Goal: Communication & Community: Answer question/provide support

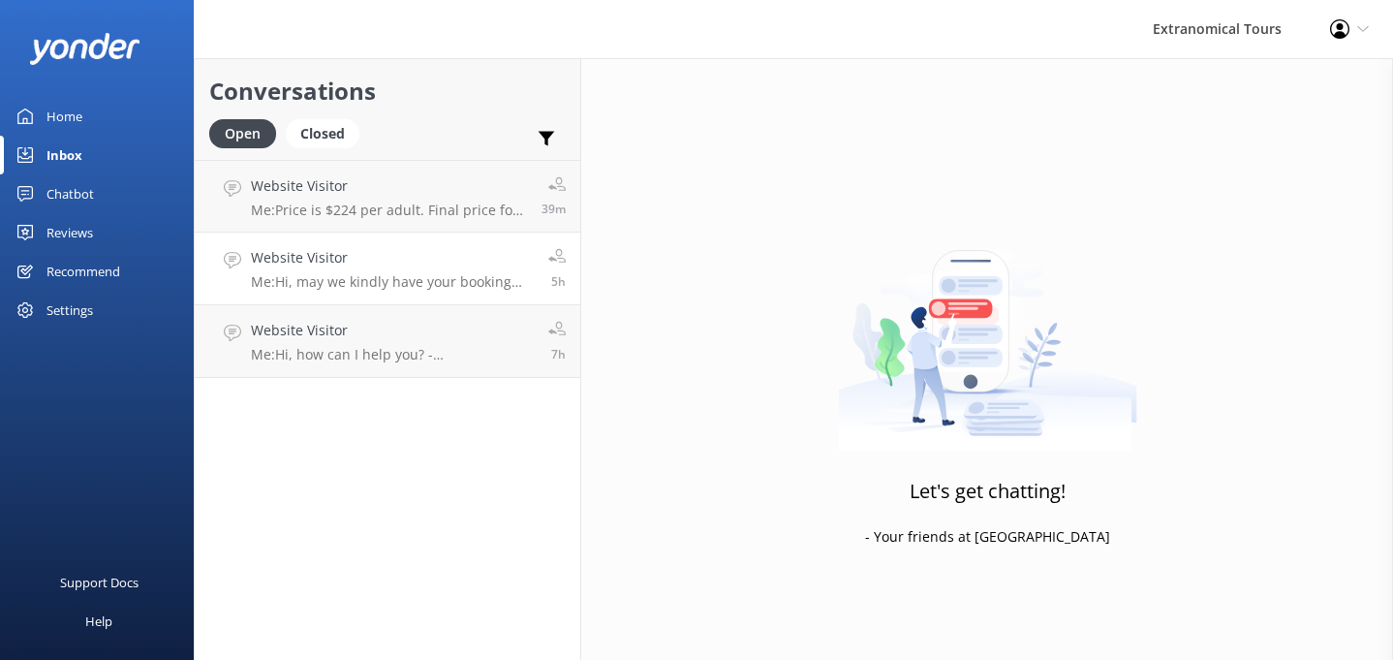
click at [459, 232] on link "Website Visitor Me: Hi, may we kindly have your booking reference number and th…" at bounding box center [388, 268] width 386 height 73
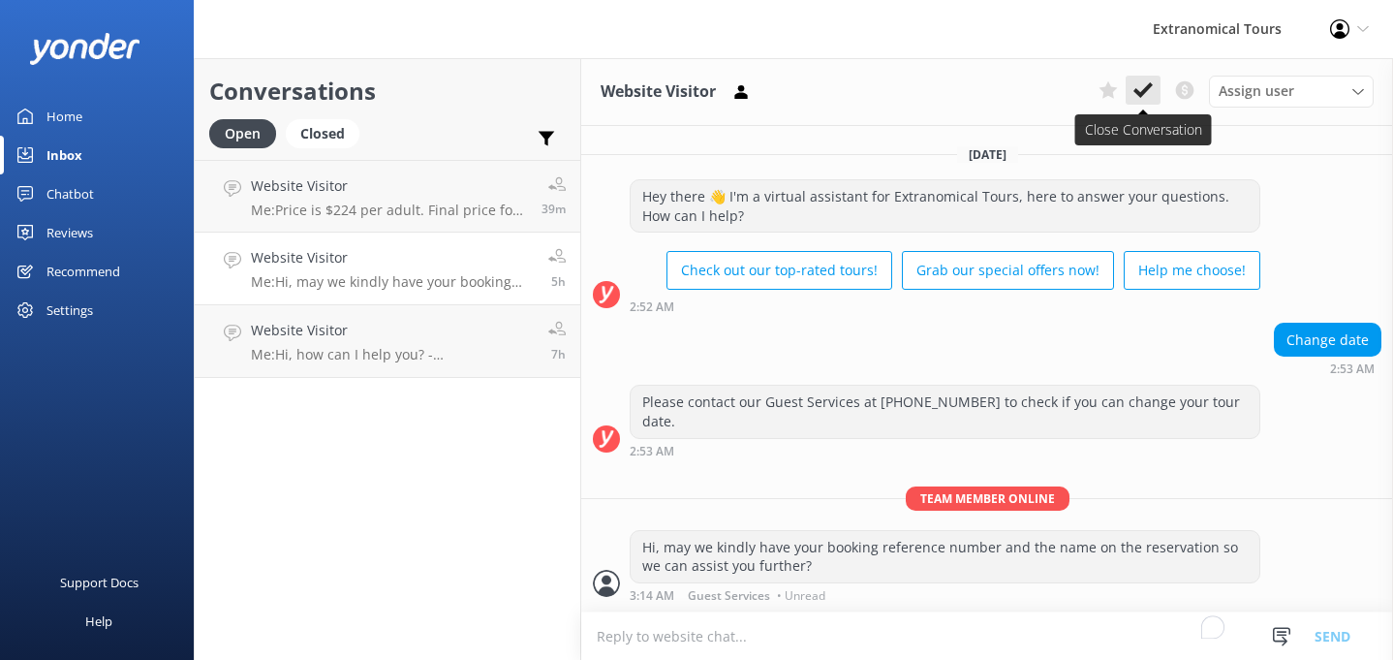
click at [1135, 104] on button at bounding box center [1143, 90] width 35 height 29
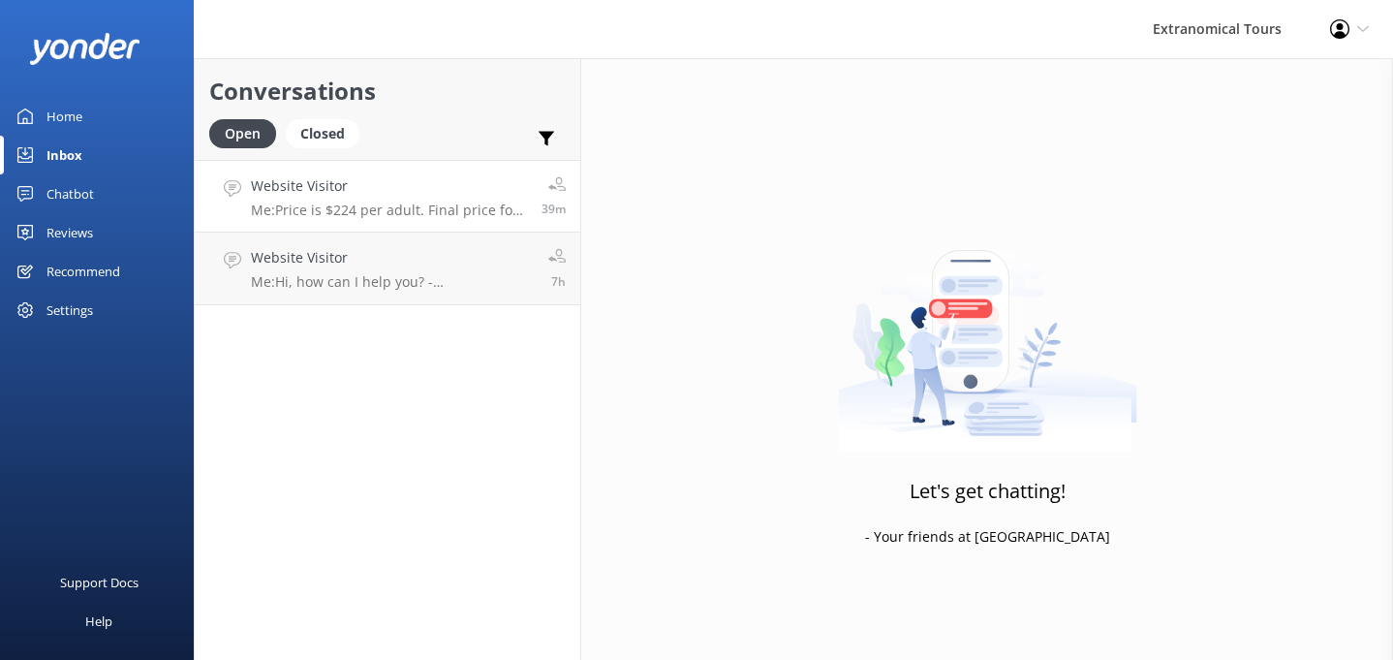
click at [439, 213] on p "Me: Price is $224 per adult. Final price for 2 adults is $448. If you decide to…" at bounding box center [389, 209] width 276 height 17
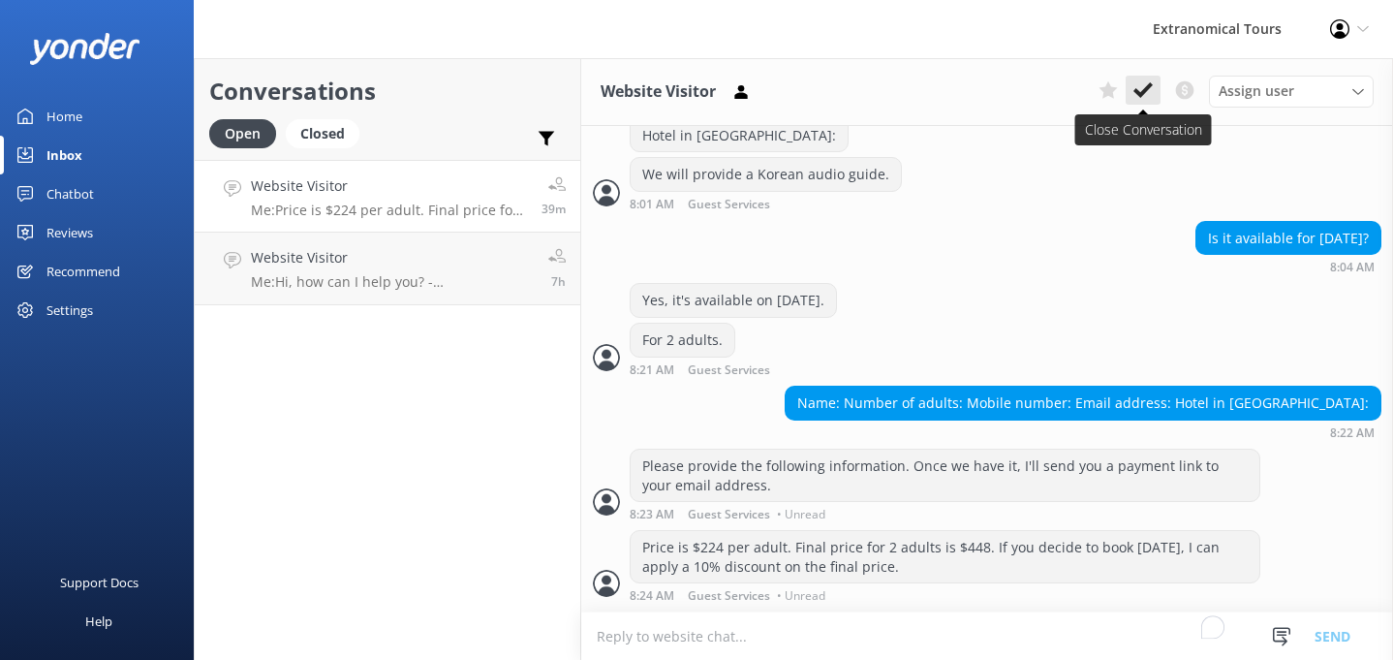
scroll to position [756, 0]
drag, startPoint x: 1134, startPoint y: 89, endPoint x: 1069, endPoint y: 253, distance: 176.1
click at [1070, 252] on div "Website Visitor Assign user [PERSON_NAME] Guest Services [DATE] Hey there 👋 I'm…" at bounding box center [987, 359] width 812 height 602
click at [1137, 77] on button at bounding box center [1143, 90] width 35 height 29
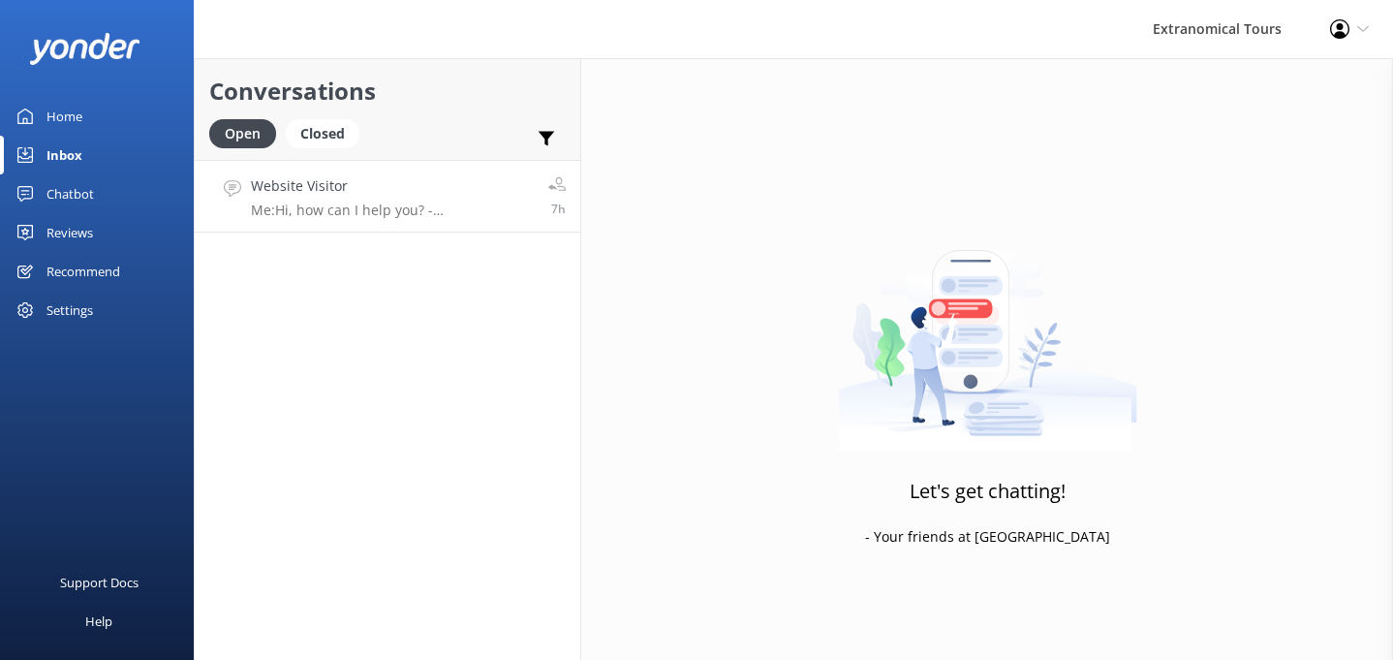
click at [460, 197] on div "Website Visitor Me: Hi, how can I help you? - [PERSON_NAME]" at bounding box center [392, 196] width 283 height 42
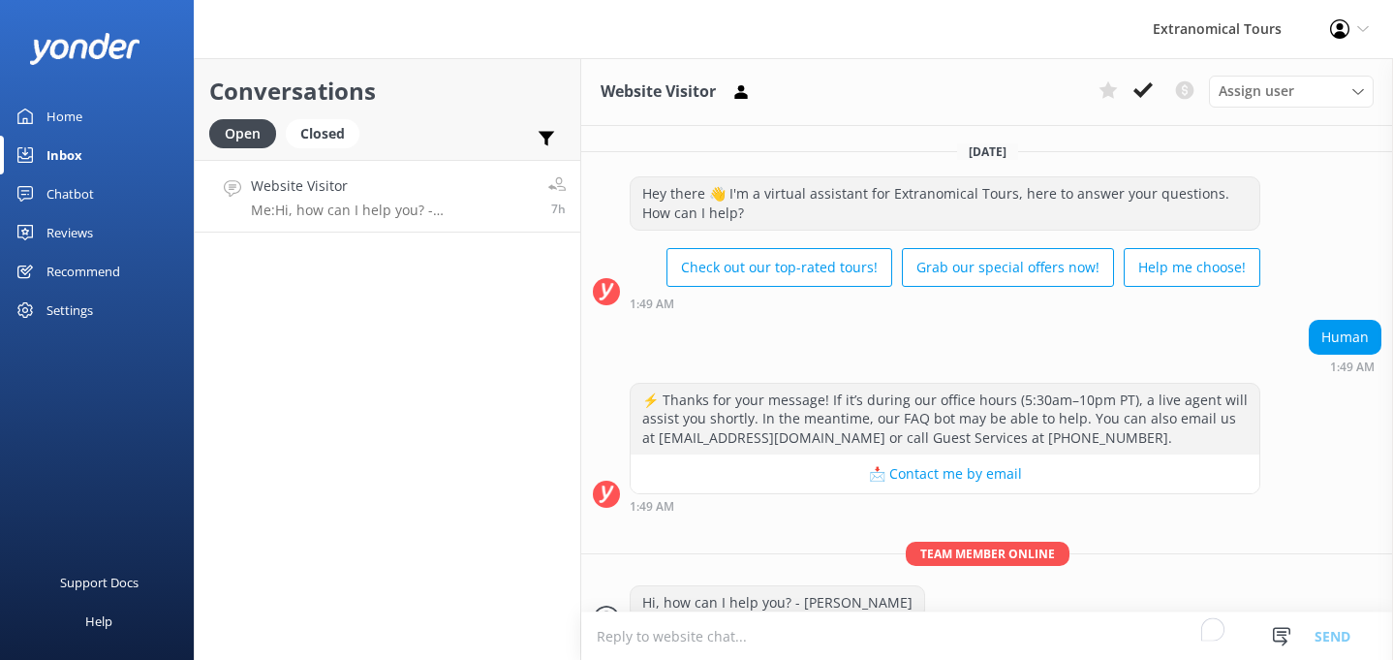
scroll to position [35, 0]
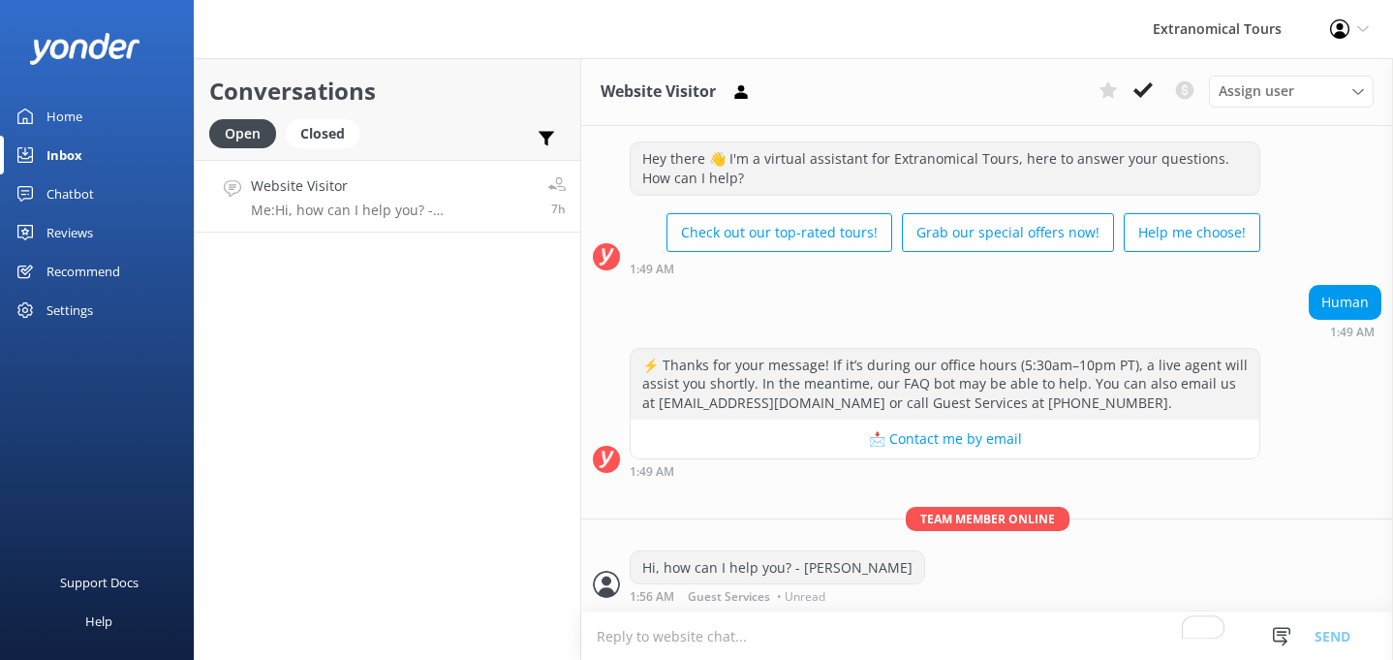
click at [481, 201] on link "Website Visitor Me: Hi, how can I help you? - [PERSON_NAME] 7h" at bounding box center [388, 196] width 386 height 73
click at [1133, 77] on button at bounding box center [1143, 90] width 35 height 29
